Goal: Task Accomplishment & Management: Use online tool/utility

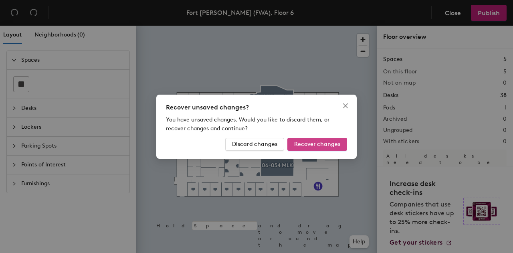
click at [325, 142] on span "Recover changes" at bounding box center [317, 144] width 46 height 7
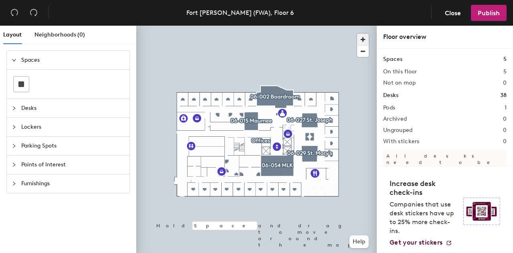
click at [365, 38] on span "button" at bounding box center [363, 40] width 12 height 12
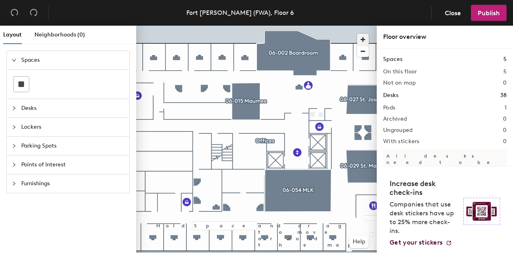
click at [365, 39] on span "button" at bounding box center [363, 40] width 12 height 12
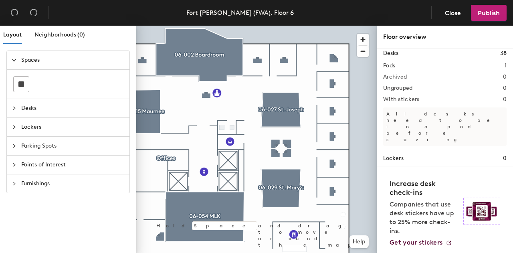
scroll to position [52, 0]
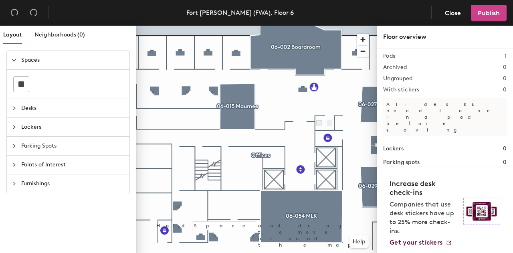
click at [480, 14] on span "Publish" at bounding box center [489, 13] width 22 height 8
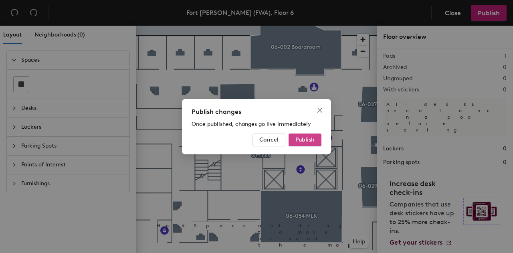
click at [306, 137] on span "Publish" at bounding box center [304, 139] width 19 height 7
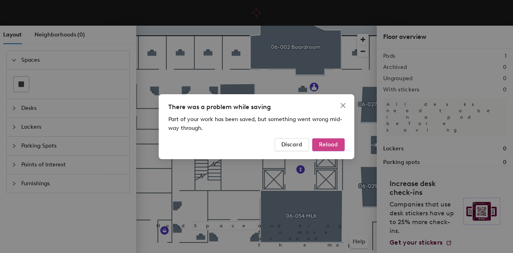
click at [328, 144] on span "Reload" at bounding box center [328, 144] width 19 height 7
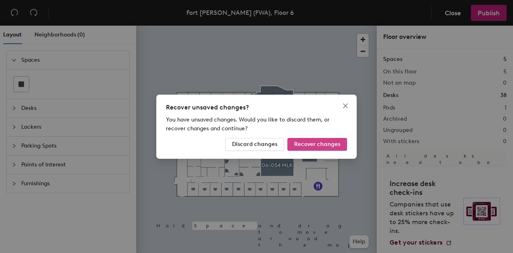
click at [328, 144] on span "Recover changes" at bounding box center [317, 144] width 46 height 7
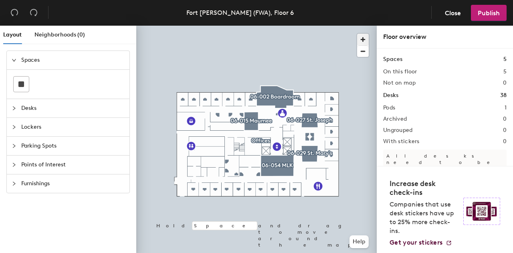
click at [359, 40] on span "button" at bounding box center [363, 40] width 12 height 12
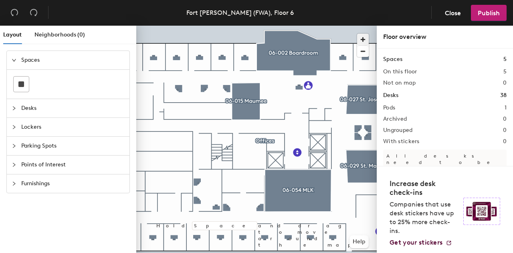
click at [359, 40] on span "button" at bounding box center [363, 40] width 12 height 12
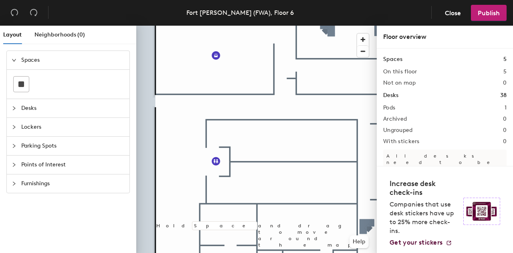
click at [14, 163] on icon "collapsed" at bounding box center [14, 164] width 5 height 5
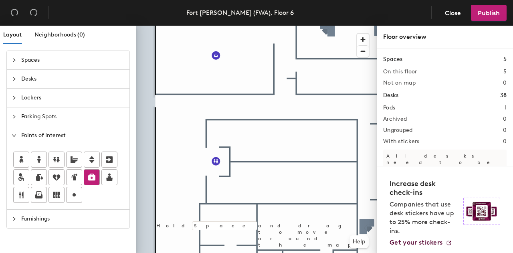
click at [90, 178] on icon at bounding box center [91, 176] width 7 height 7
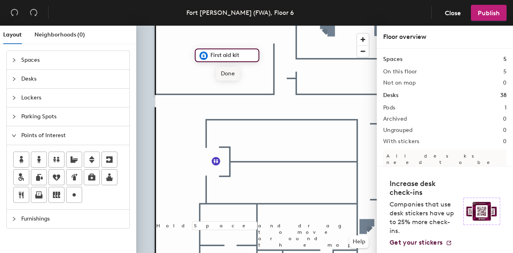
click at [232, 75] on span "Done" at bounding box center [228, 74] width 24 height 14
click at [222, 74] on span "Edit" at bounding box center [219, 74] width 21 height 14
type input "Resource Center"
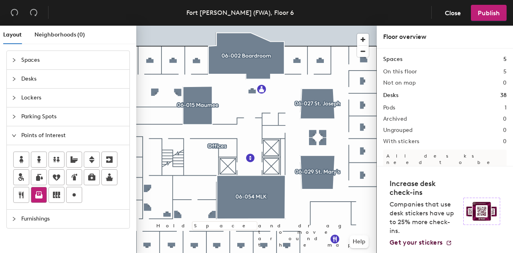
click at [39, 192] on icon at bounding box center [39, 195] width 10 height 10
click at [287, 153] on span "Done" at bounding box center [287, 150] width 24 height 14
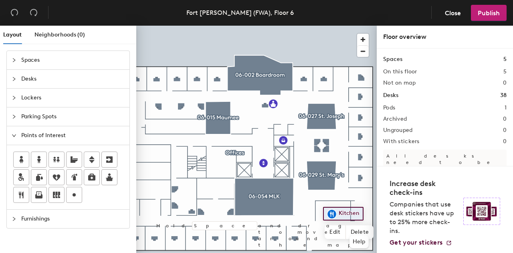
click at [15, 219] on icon "collapsed" at bounding box center [14, 219] width 2 height 4
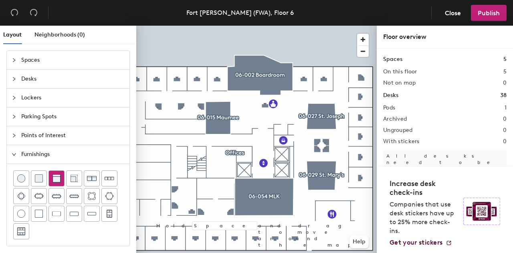
click at [59, 181] on img at bounding box center [56, 178] width 8 height 8
click at [39, 177] on img at bounding box center [39, 178] width 8 height 8
click at [327, 23] on header "Fort Wayne (FWA), Floor 6 Close Publish" at bounding box center [256, 13] width 513 height 26
click at [43, 181] on div at bounding box center [38, 178] width 15 height 15
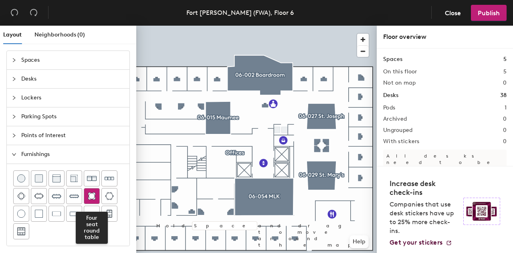
click at [92, 193] on img at bounding box center [92, 196] width 8 height 8
click at [94, 191] on div at bounding box center [91, 195] width 15 height 15
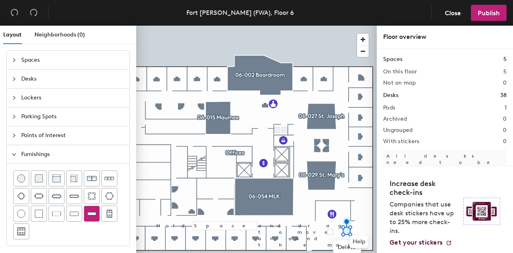
click at [92, 214] on img at bounding box center [91, 214] width 9 height 8
click at [343, 245] on span "Delete" at bounding box center [346, 245] width 28 height 14
click at [352, 236] on div "Hold Space and drag to move around the map. Help" at bounding box center [256, 141] width 240 height 230
click at [95, 196] on img at bounding box center [92, 196] width 8 height 8
click at [342, 248] on span "Delete" at bounding box center [345, 249] width 28 height 14
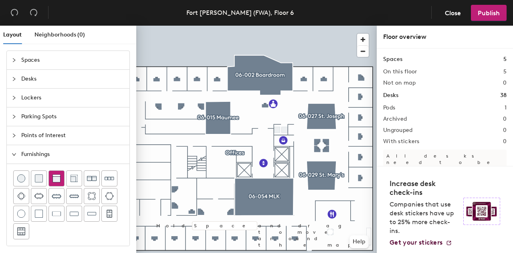
click at [55, 177] on img at bounding box center [56, 178] width 8 height 8
click at [378, 191] on div "Layout Neighborhoods (0) Spaces Desks Lockers Parking Spots Points of Interest …" at bounding box center [256, 141] width 513 height 230
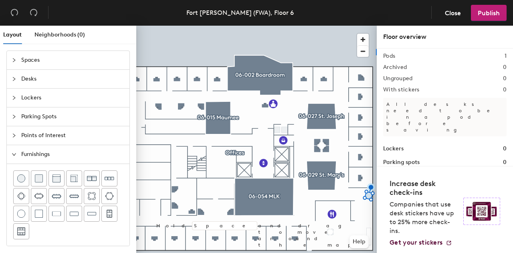
click at [444, 49] on div "Layout Neighborhoods (0) Spaces Desks Lockers Parking Spots Points of Interest …" at bounding box center [256, 141] width 513 height 230
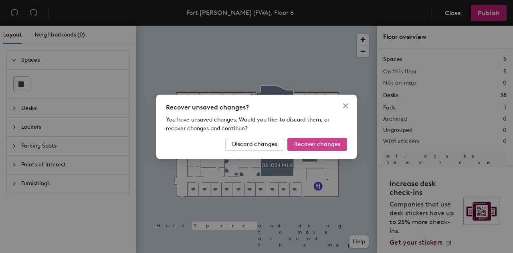
click at [320, 141] on span "Recover changes" at bounding box center [317, 144] width 46 height 7
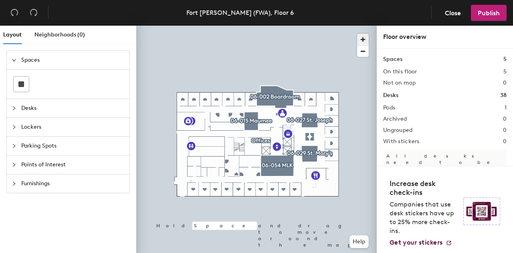
click at [361, 40] on span "button" at bounding box center [363, 40] width 12 height 12
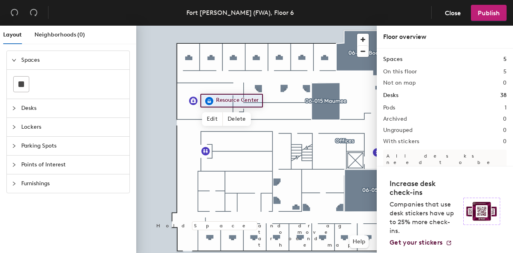
click at [68, 160] on span "Points of Interest" at bounding box center [72, 164] width 103 height 18
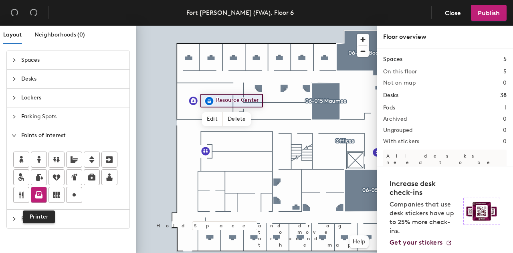
click at [40, 196] on icon at bounding box center [38, 193] width 5 height 5
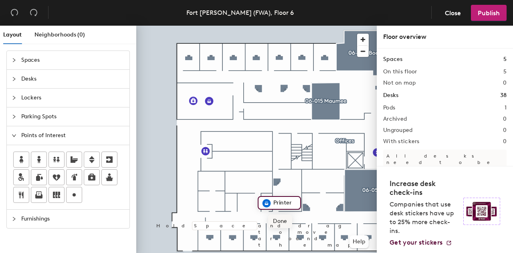
click at [278, 220] on span "Done" at bounding box center [280, 221] width 24 height 14
click at [67, 218] on span "Furnishings" at bounding box center [72, 219] width 103 height 18
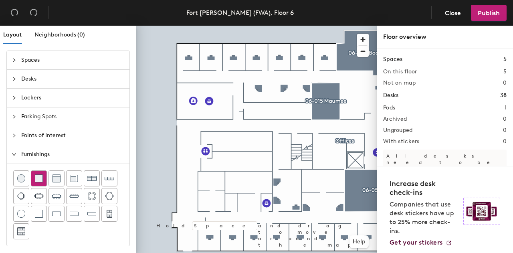
click at [41, 178] on img at bounding box center [39, 178] width 8 height 8
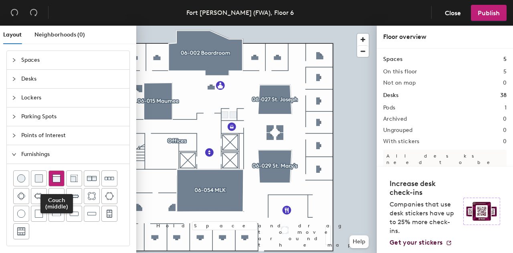
click at [56, 177] on img at bounding box center [56, 178] width 8 height 8
click at [56, 180] on img at bounding box center [56, 178] width 8 height 8
click at [65, 133] on span "Points of Interest" at bounding box center [72, 135] width 103 height 18
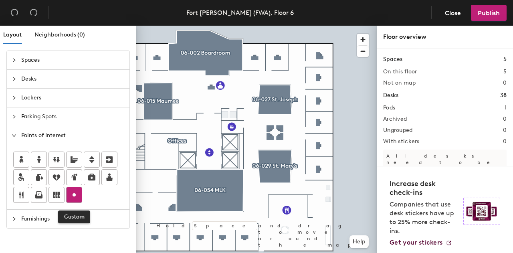
click at [75, 194] on circle at bounding box center [74, 194] width 3 height 3
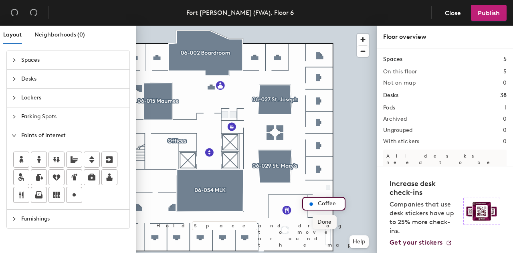
type input "Coffee"
click at [326, 224] on span "Done" at bounding box center [324, 222] width 24 height 14
click at [74, 191] on icon at bounding box center [74, 195] width 10 height 10
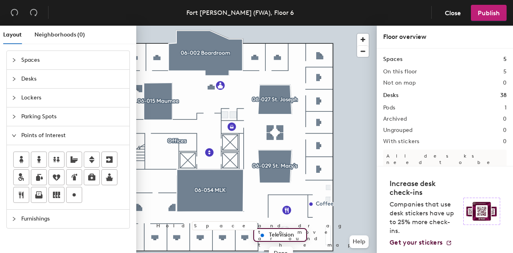
type input "Television"
click at [486, 15] on span "Publish" at bounding box center [489, 13] width 22 height 8
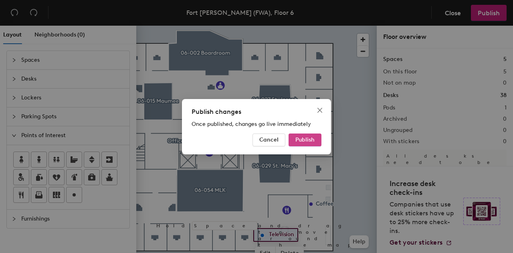
click at [307, 141] on span "Publish" at bounding box center [304, 139] width 19 height 7
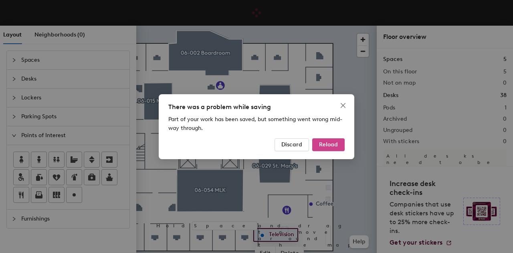
click at [331, 141] on span "Reload" at bounding box center [328, 144] width 19 height 7
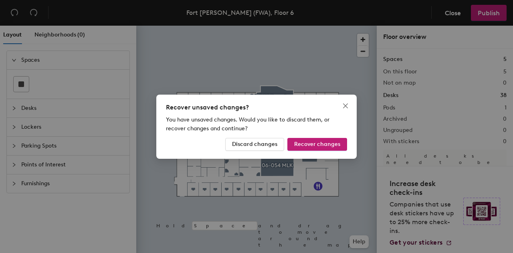
click at [331, 141] on span "Recover changes" at bounding box center [317, 144] width 46 height 7
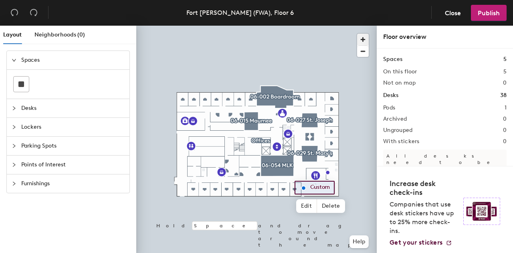
click at [363, 36] on span "button" at bounding box center [363, 40] width 12 height 12
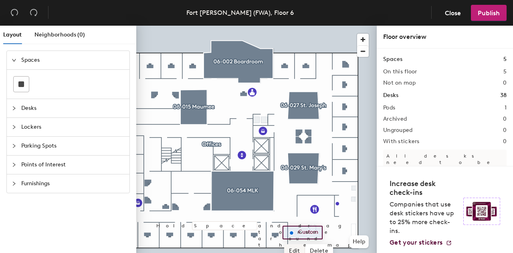
click at [292, 251] on span "Edit" at bounding box center [294, 251] width 21 height 14
type input "TV"
click at [303, 248] on span "Done" at bounding box center [305, 251] width 24 height 14
click at [315, 247] on span "Delete" at bounding box center [313, 245] width 28 height 14
click at [28, 181] on span "Furnishings" at bounding box center [72, 183] width 103 height 18
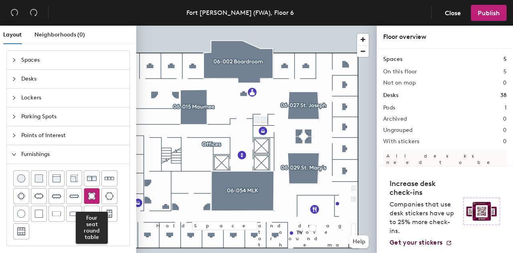
click at [90, 196] on img at bounding box center [92, 196] width 8 height 8
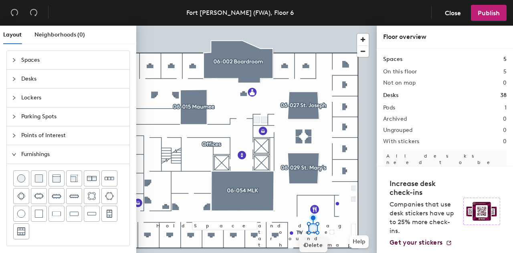
click at [315, 248] on span "Delete" at bounding box center [313, 245] width 28 height 14
click at [24, 211] on img at bounding box center [21, 214] width 8 height 8
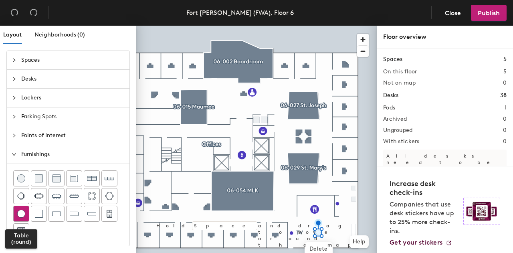
click at [20, 213] on img at bounding box center [21, 214] width 8 height 8
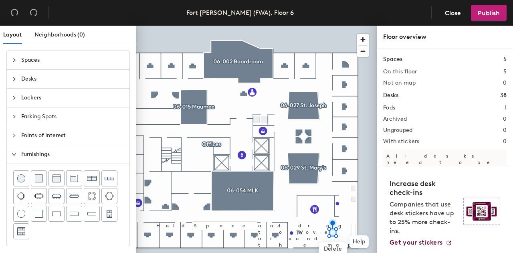
click at [94, 226] on div at bounding box center [68, 204] width 110 height 69
click at [43, 212] on div at bounding box center [38, 213] width 15 height 15
click at [38, 212] on img at bounding box center [39, 214] width 8 height 8
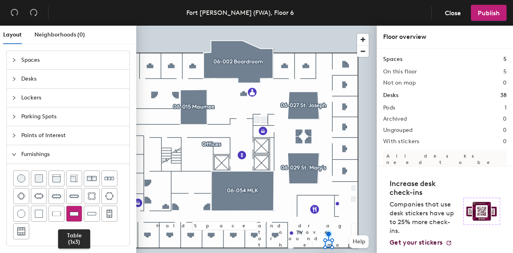
click at [78, 216] on img at bounding box center [74, 214] width 9 height 8
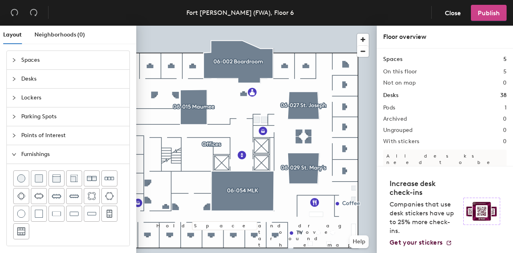
click at [483, 13] on span "Publish" at bounding box center [489, 13] width 22 height 8
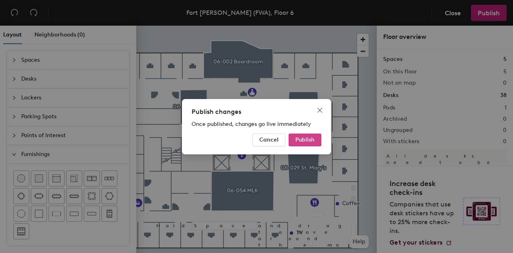
click at [306, 141] on span "Publish" at bounding box center [304, 139] width 19 height 7
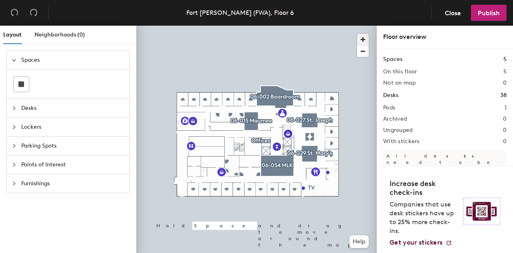
click at [364, 37] on span "button" at bounding box center [363, 40] width 12 height 12
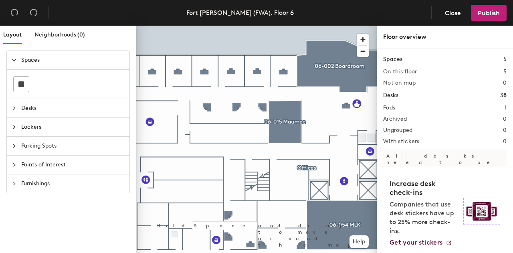
click at [25, 107] on span "Desks" at bounding box center [72, 108] width 103 height 18
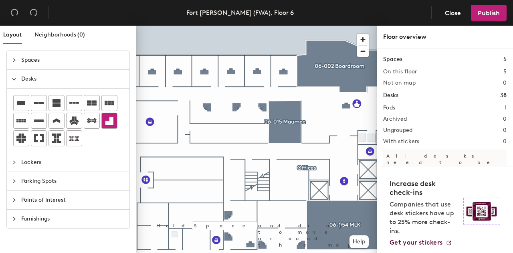
click at [112, 121] on icon at bounding box center [109, 121] width 8 height 8
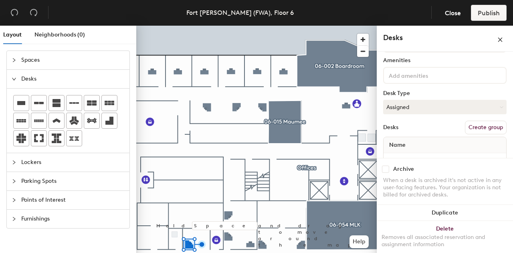
scroll to position [66, 0]
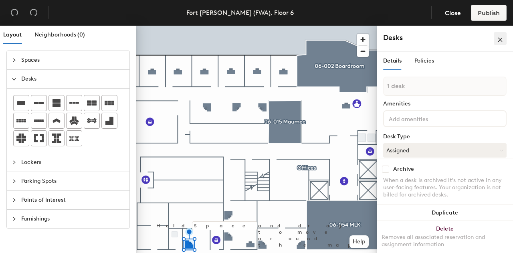
click at [499, 39] on icon "close" at bounding box center [500, 39] width 4 height 4
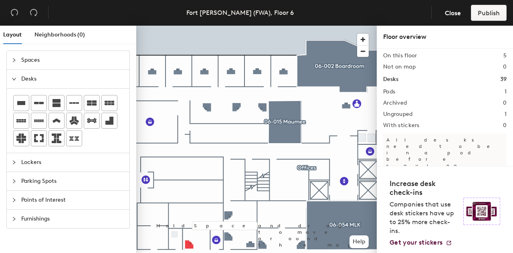
scroll to position [16, 0]
click at [388, 92] on h2 "Pods" at bounding box center [389, 91] width 12 height 6
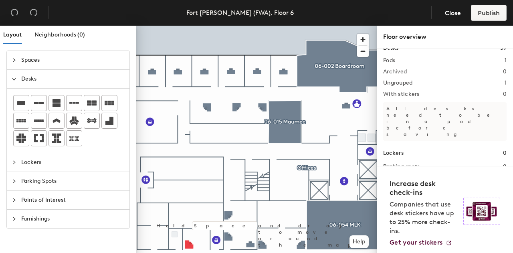
scroll to position [52, 0]
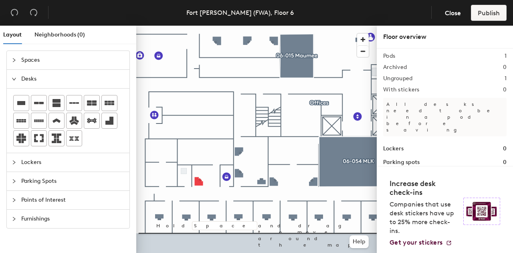
click at [26, 61] on span "Spaces" at bounding box center [72, 60] width 103 height 18
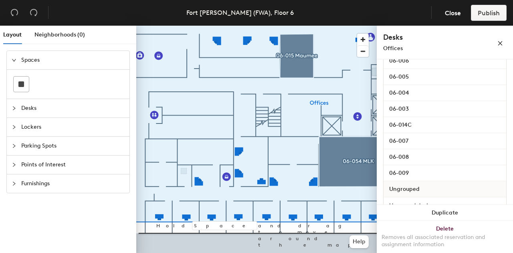
scroll to position [668, 0]
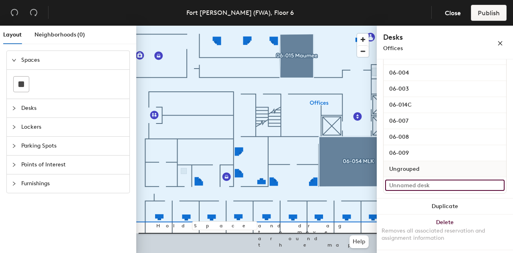
click at [429, 185] on input at bounding box center [444, 184] width 119 height 11
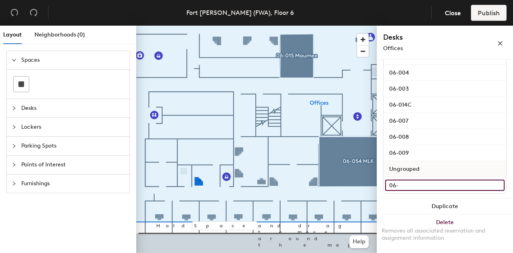
click at [429, 185] on input "06-" at bounding box center [444, 184] width 119 height 11
type input "06-HAUFF"
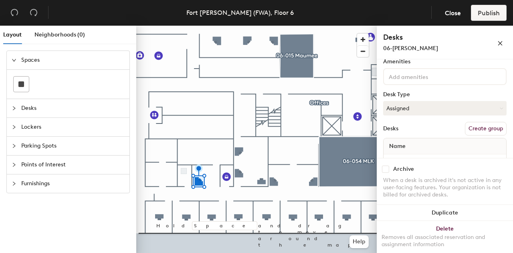
scroll to position [74, 0]
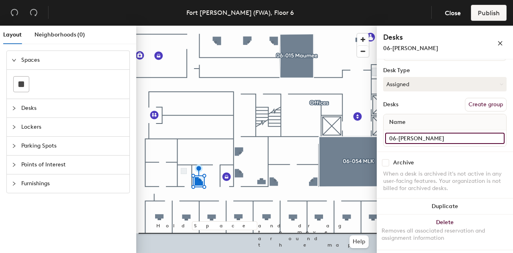
click at [492, 138] on input "06-HAUFF" at bounding box center [444, 138] width 119 height 11
click at [470, 137] on input "06-HAUFF" at bounding box center [444, 138] width 119 height 11
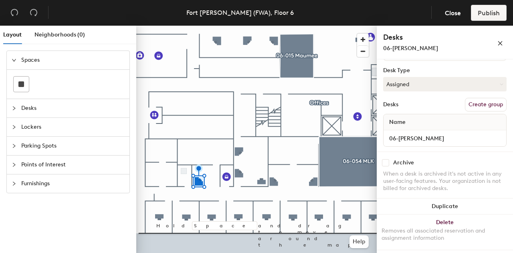
click at [464, 124] on div "Name" at bounding box center [444, 122] width 123 height 16
click at [485, 98] on button "Create group" at bounding box center [486, 105] width 42 height 14
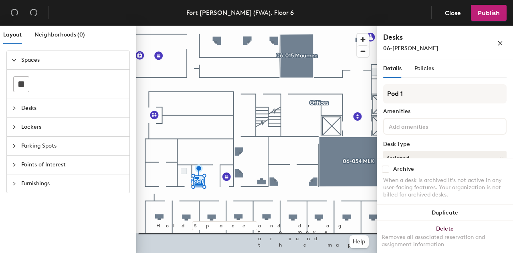
type input "Pod 1"
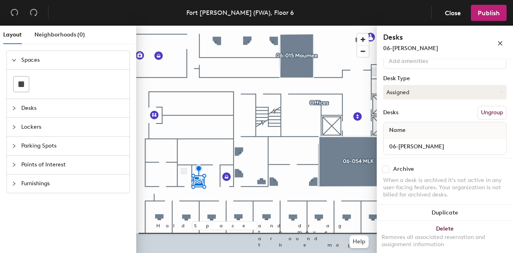
scroll to position [74, 0]
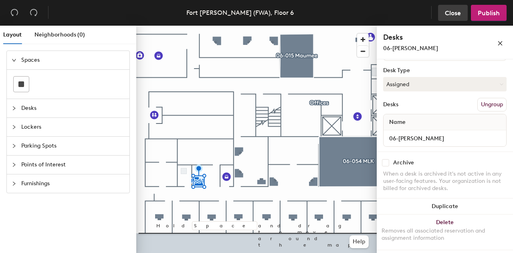
click at [453, 13] on span "Close" at bounding box center [453, 13] width 16 height 8
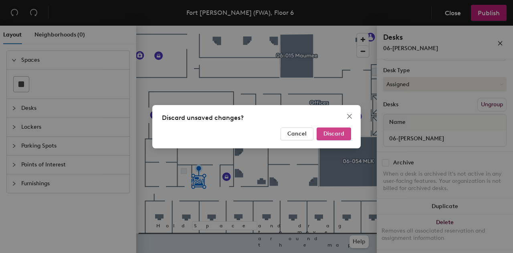
click at [337, 131] on span "Discard" at bounding box center [333, 133] width 21 height 7
